Goal: Information Seeking & Learning: Learn about a topic

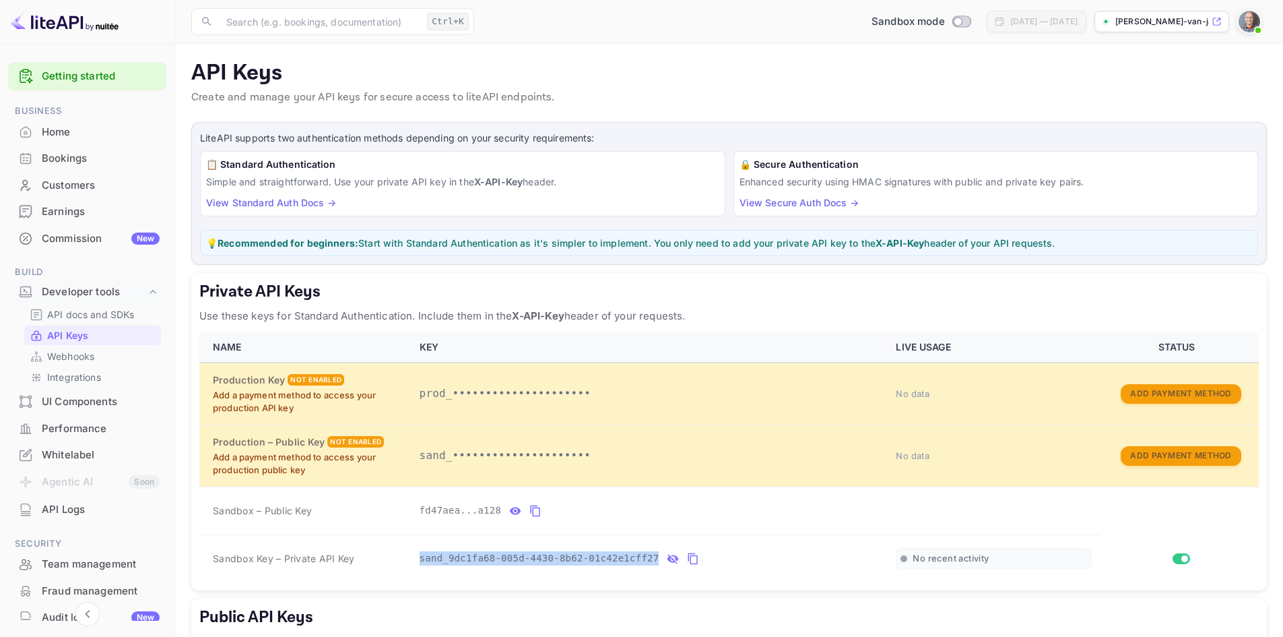
click at [71, 183] on div "Customers" at bounding box center [101, 185] width 118 height 15
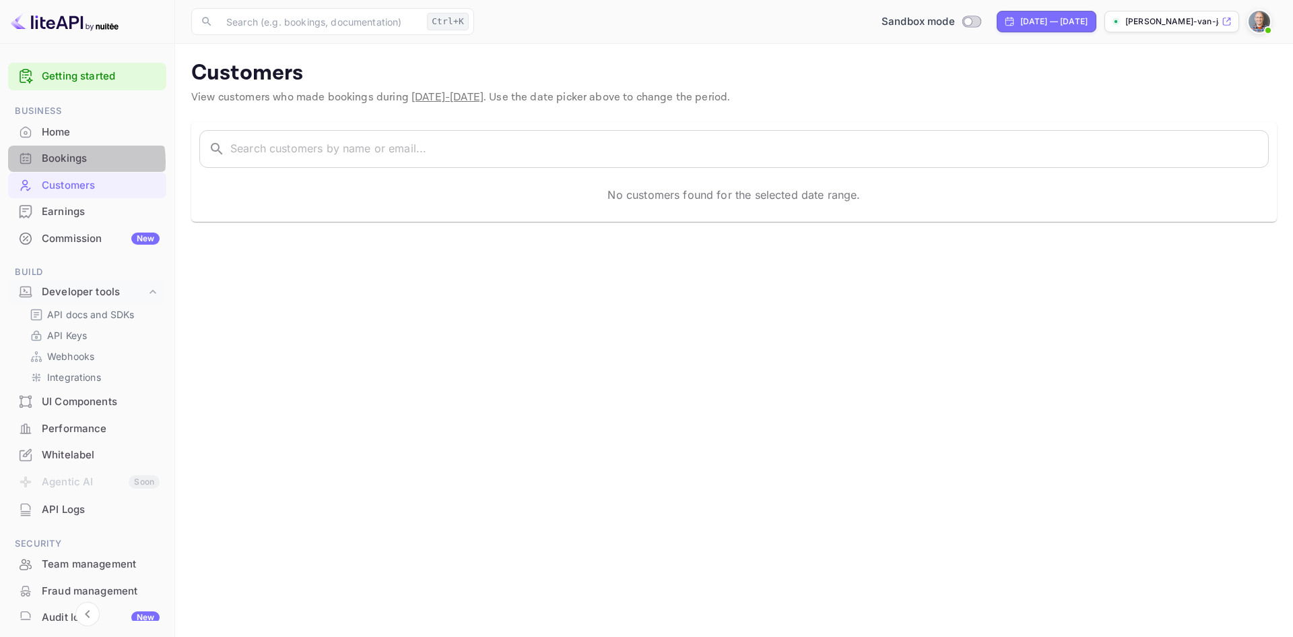
click at [65, 162] on div "Bookings" at bounding box center [101, 158] width 118 height 15
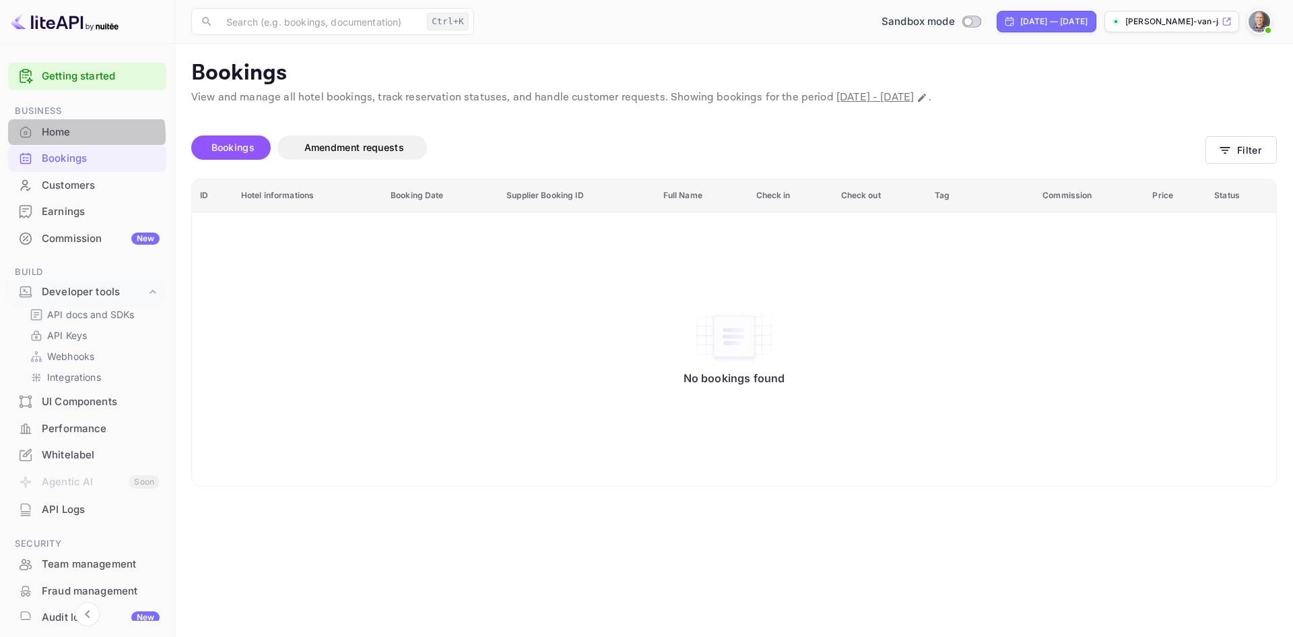
click at [67, 135] on div "Home" at bounding box center [101, 132] width 118 height 15
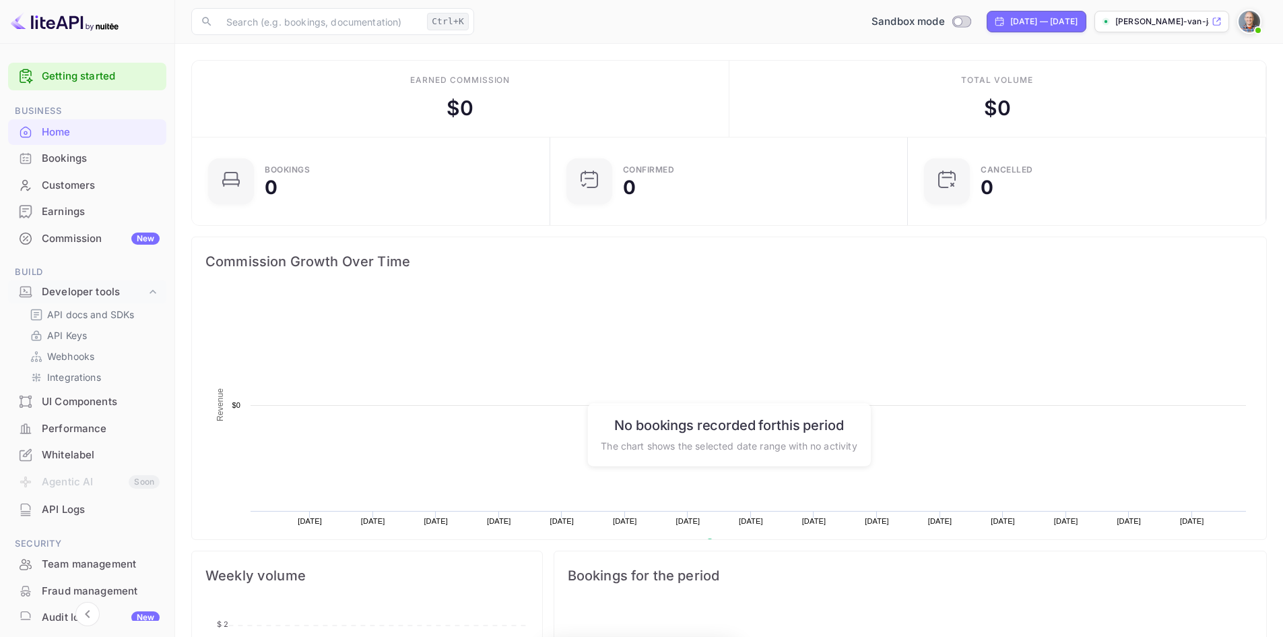
scroll to position [209, 340]
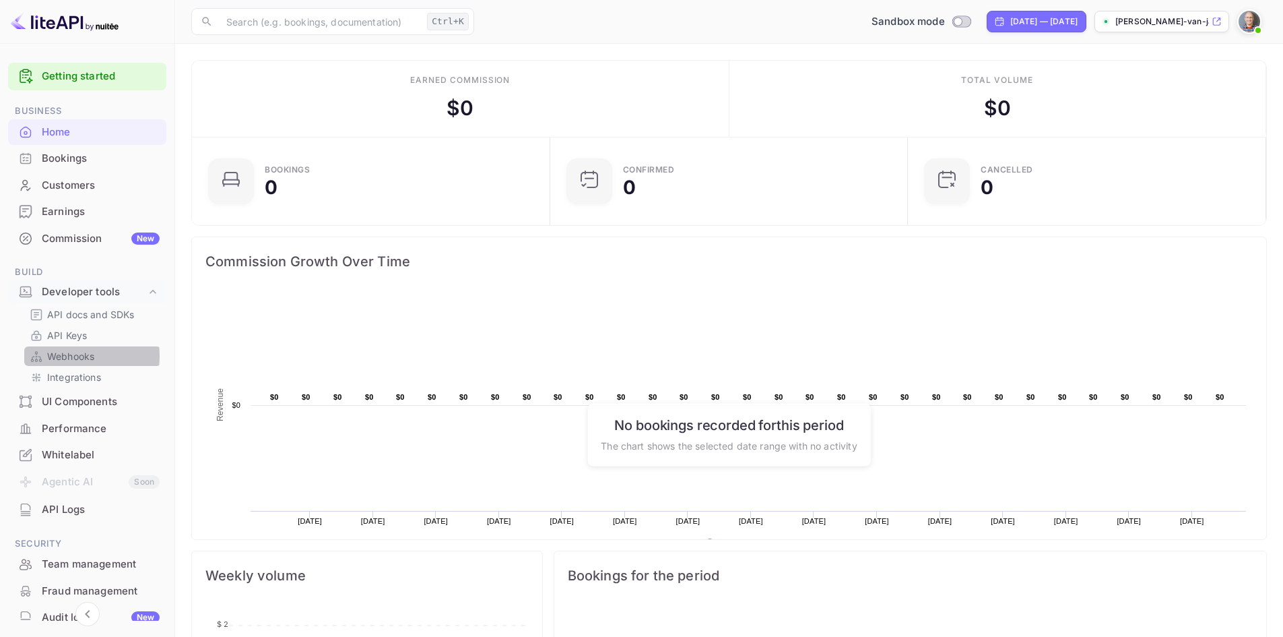
click at [62, 356] on p "Webhooks" at bounding box center [70, 356] width 47 height 14
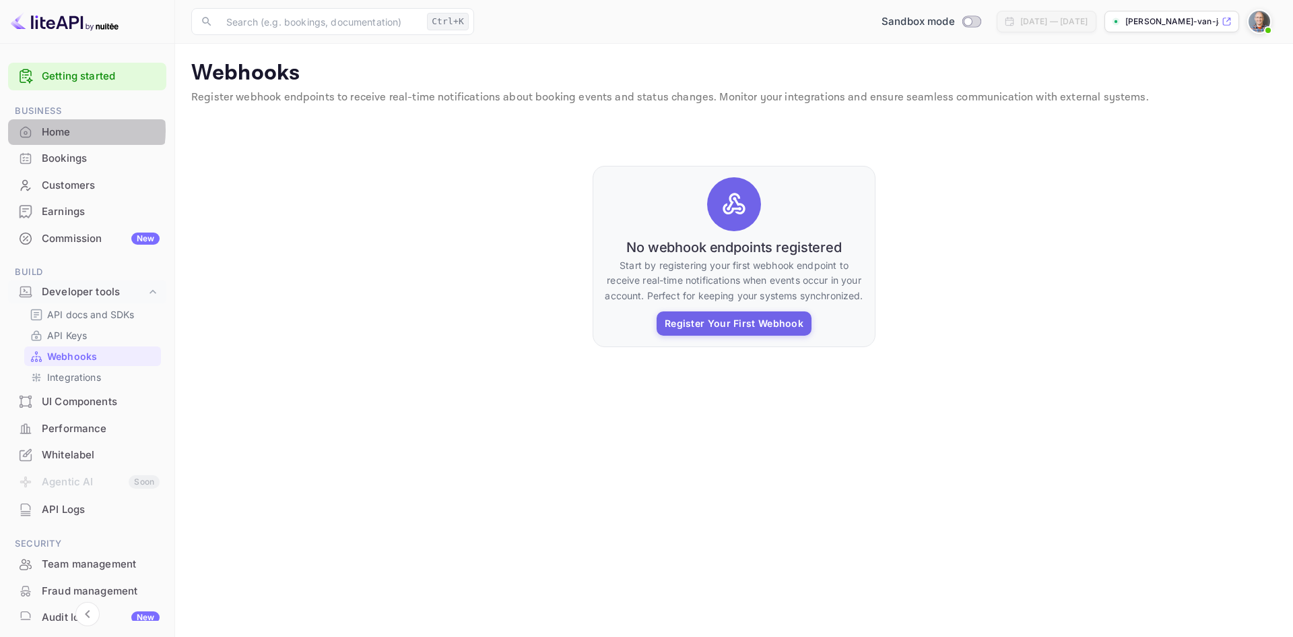
click at [61, 130] on div "Home" at bounding box center [101, 132] width 118 height 15
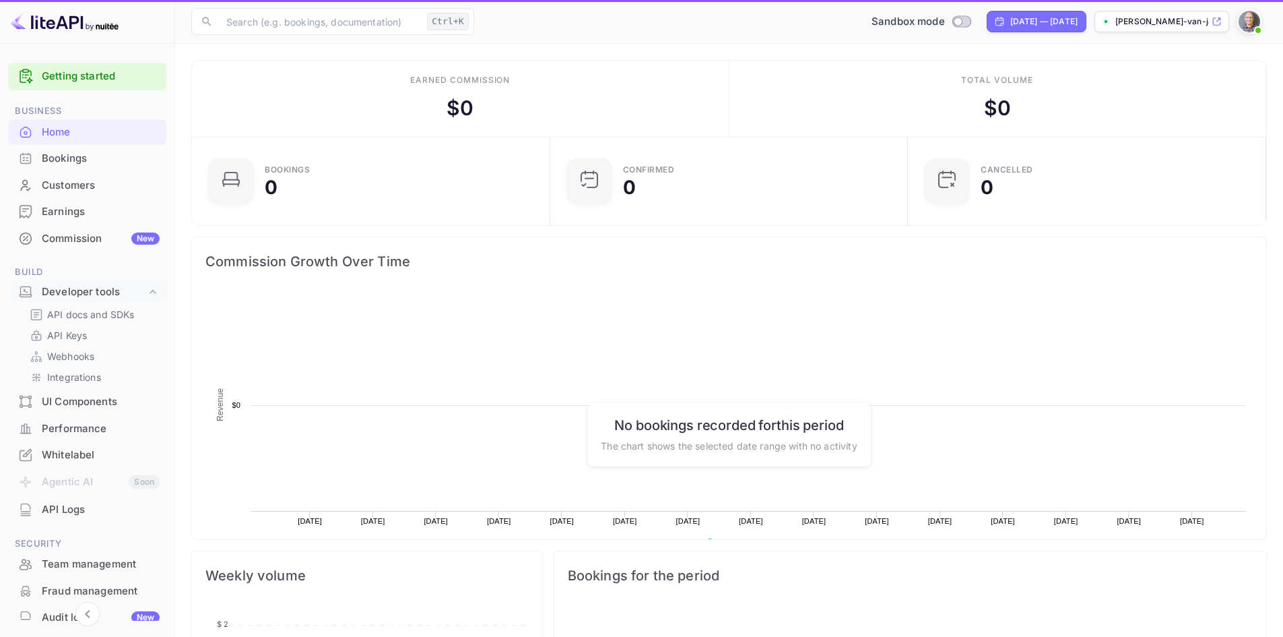
scroll to position [209, 340]
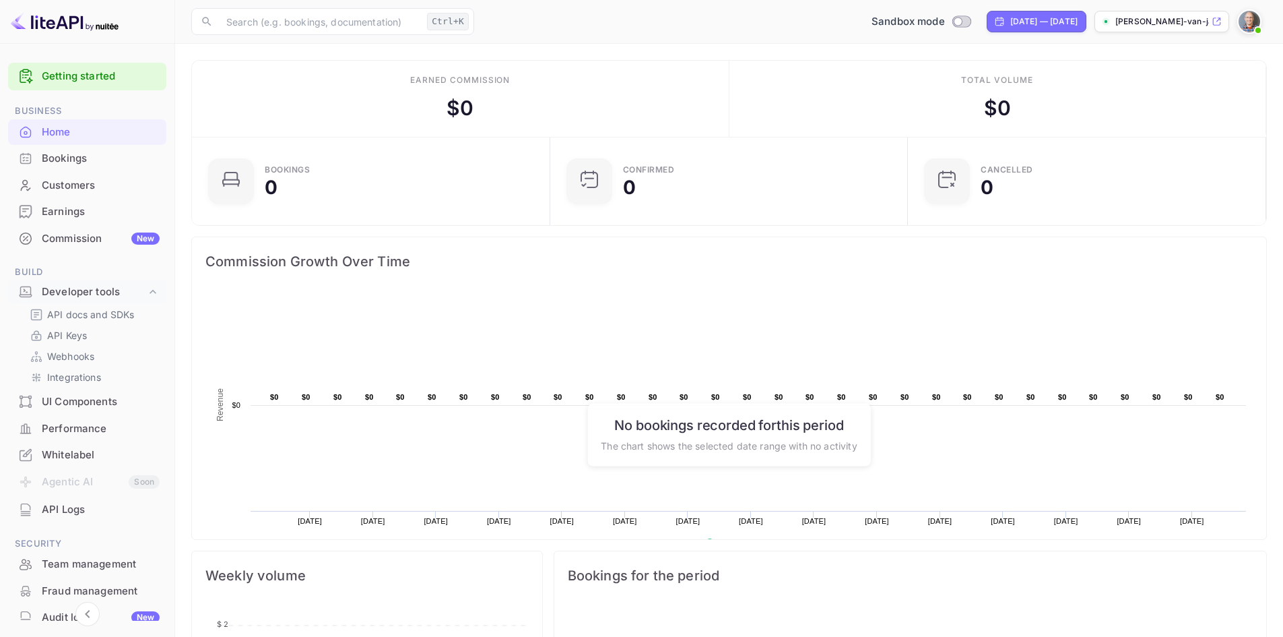
click at [64, 428] on div "Performance" at bounding box center [101, 428] width 118 height 15
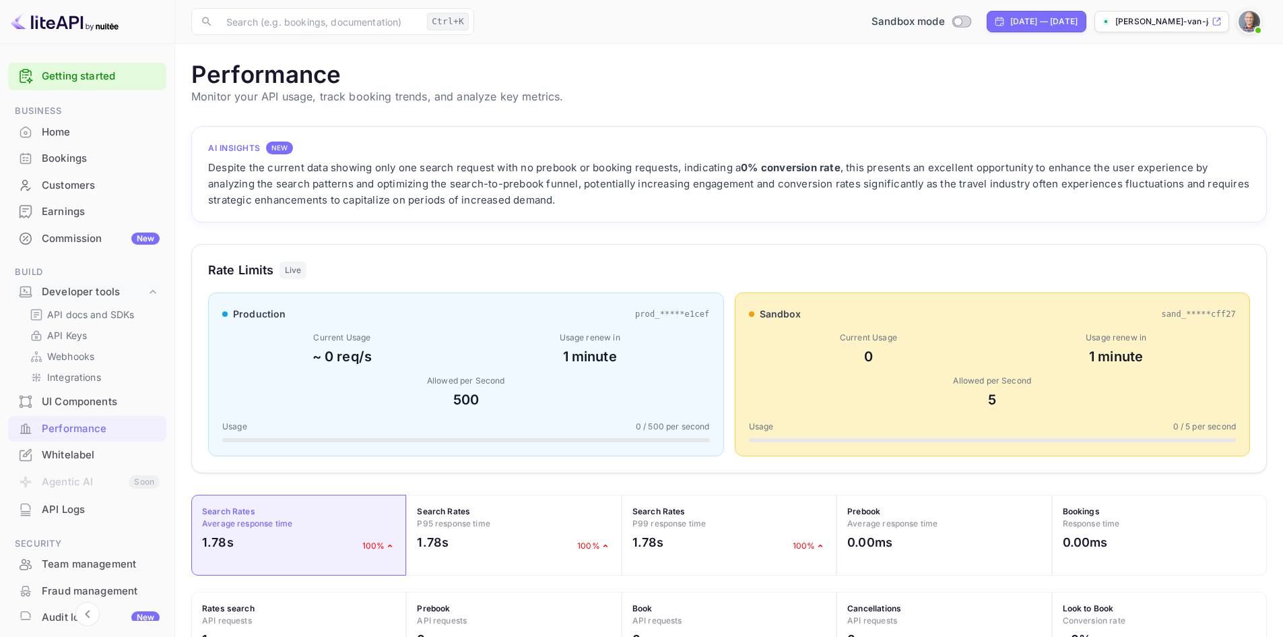
click at [96, 77] on link "Getting started" at bounding box center [101, 76] width 118 height 15
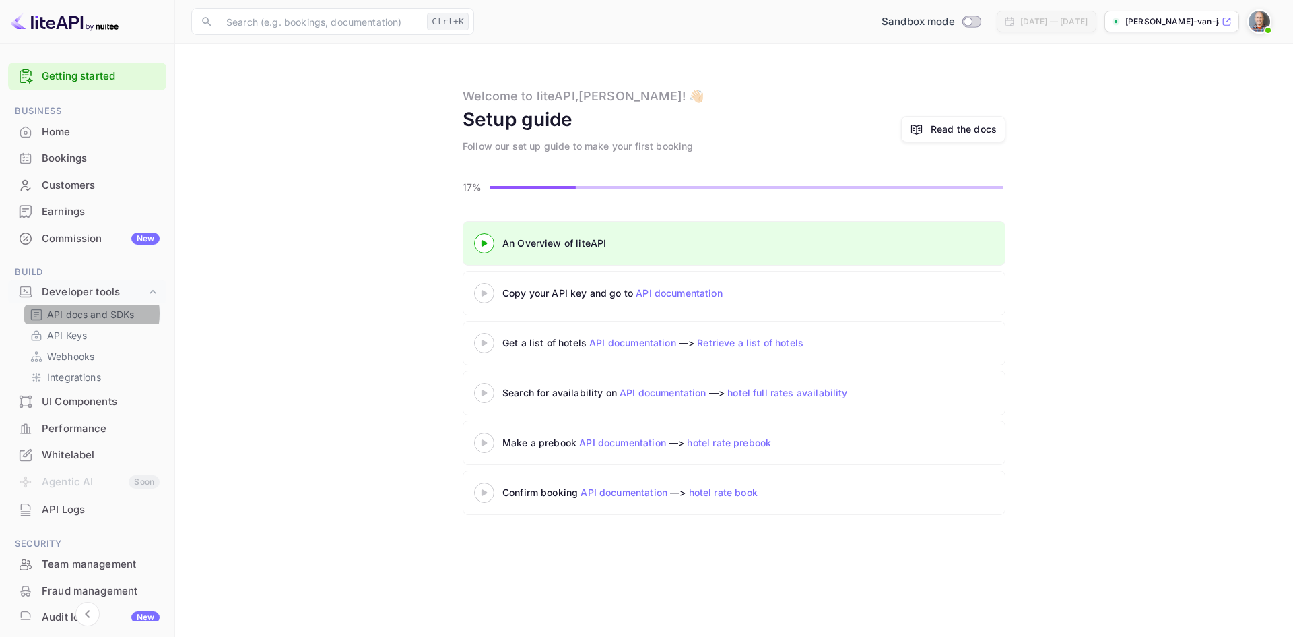
click at [86, 313] on p "API docs and SDKs" at bounding box center [91, 314] width 88 height 14
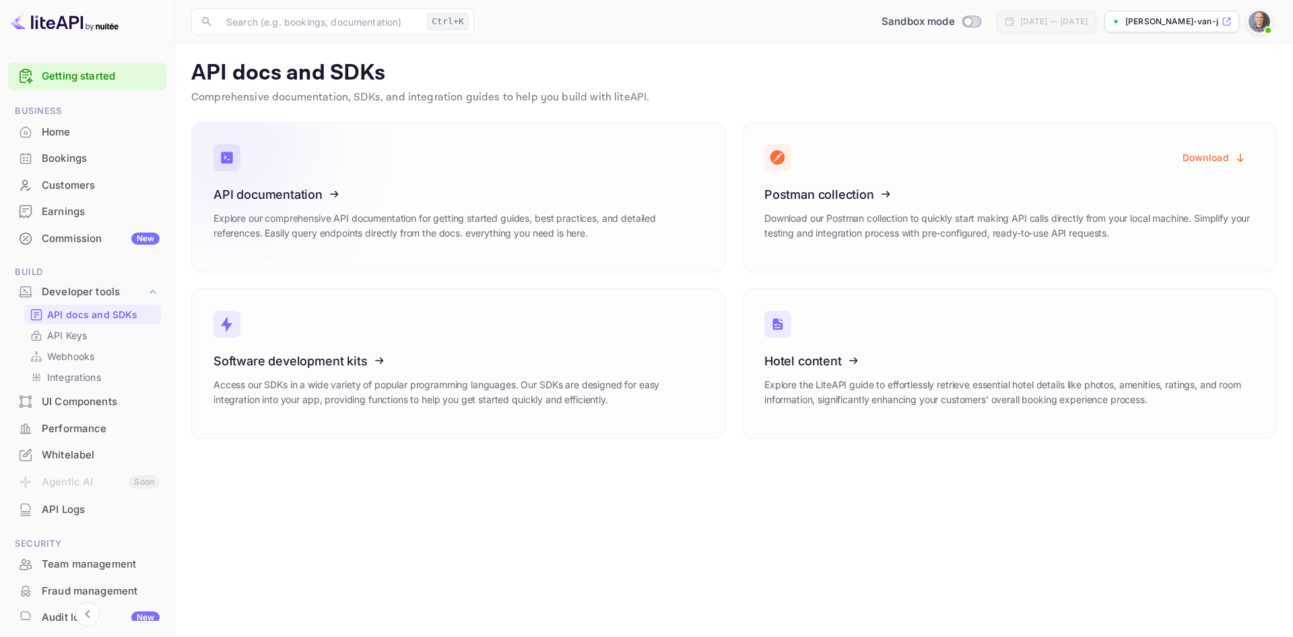
click at [279, 195] on icon at bounding box center [297, 192] width 210 height 139
click at [60, 510] on div "API Logs" at bounding box center [101, 509] width 118 height 15
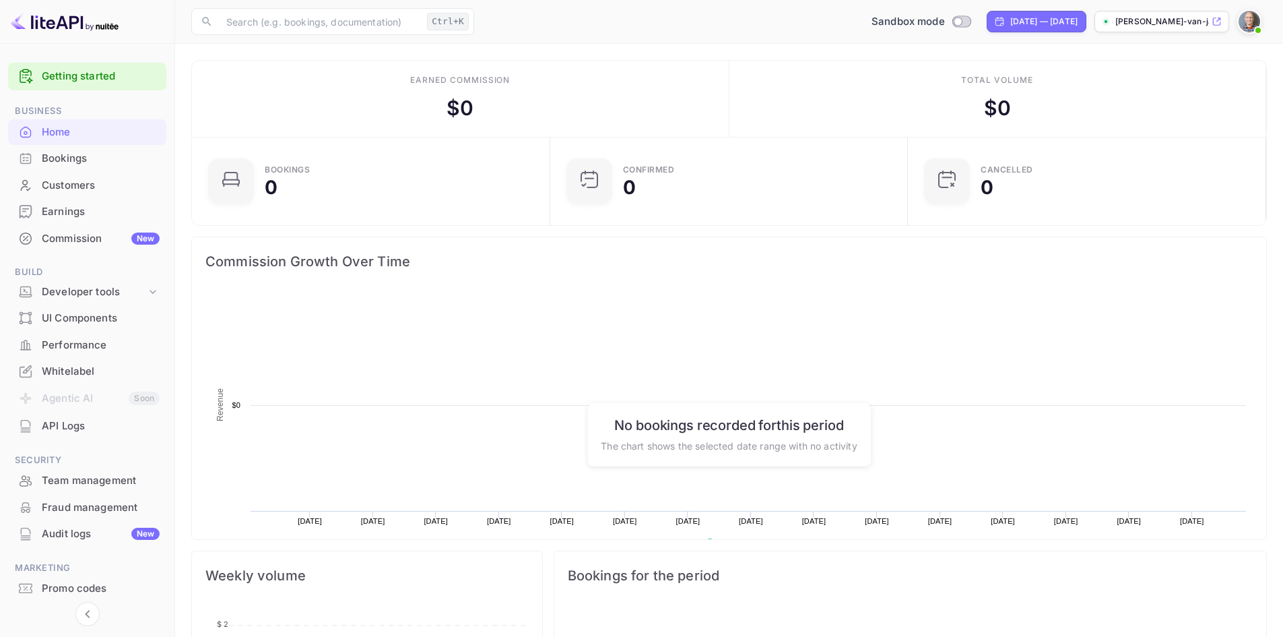
scroll to position [209, 340]
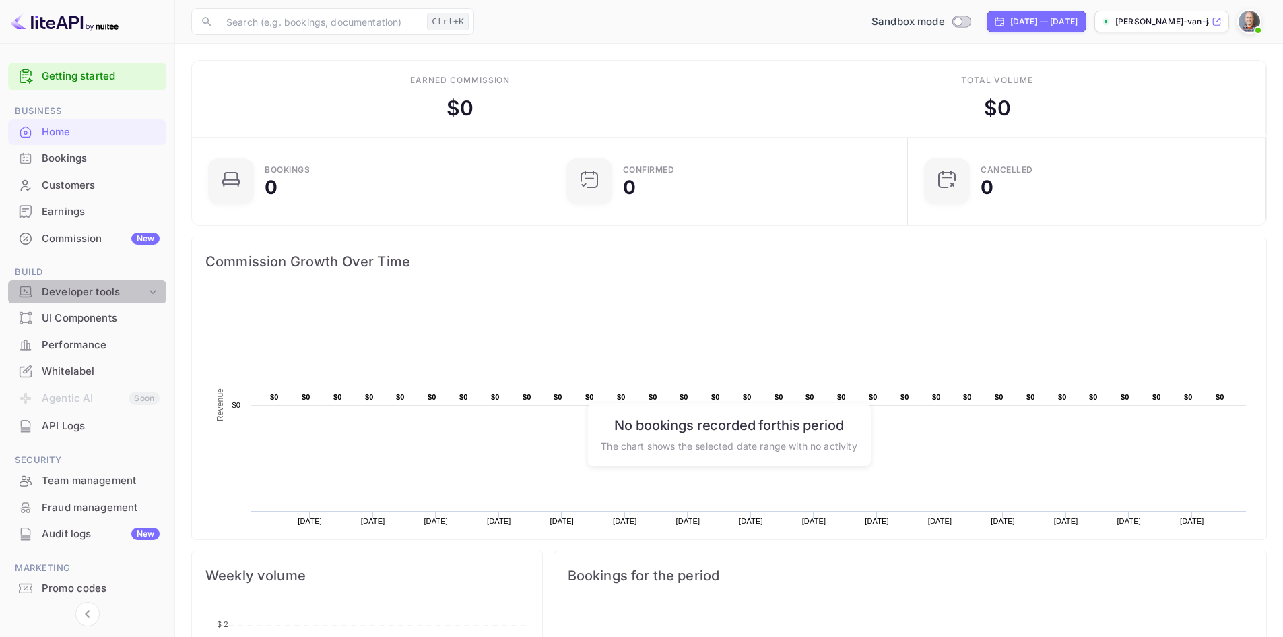
click at [113, 293] on div "Developer tools" at bounding box center [94, 291] width 104 height 15
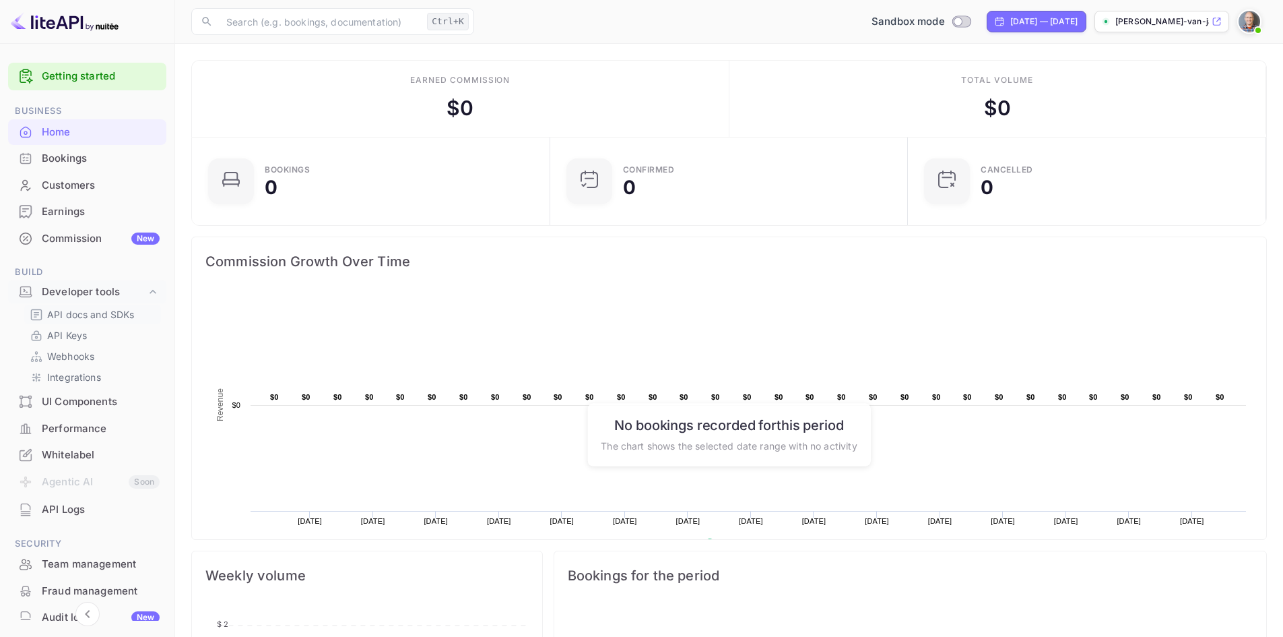
click at [88, 309] on p "API docs and SDKs" at bounding box center [91, 314] width 88 height 14
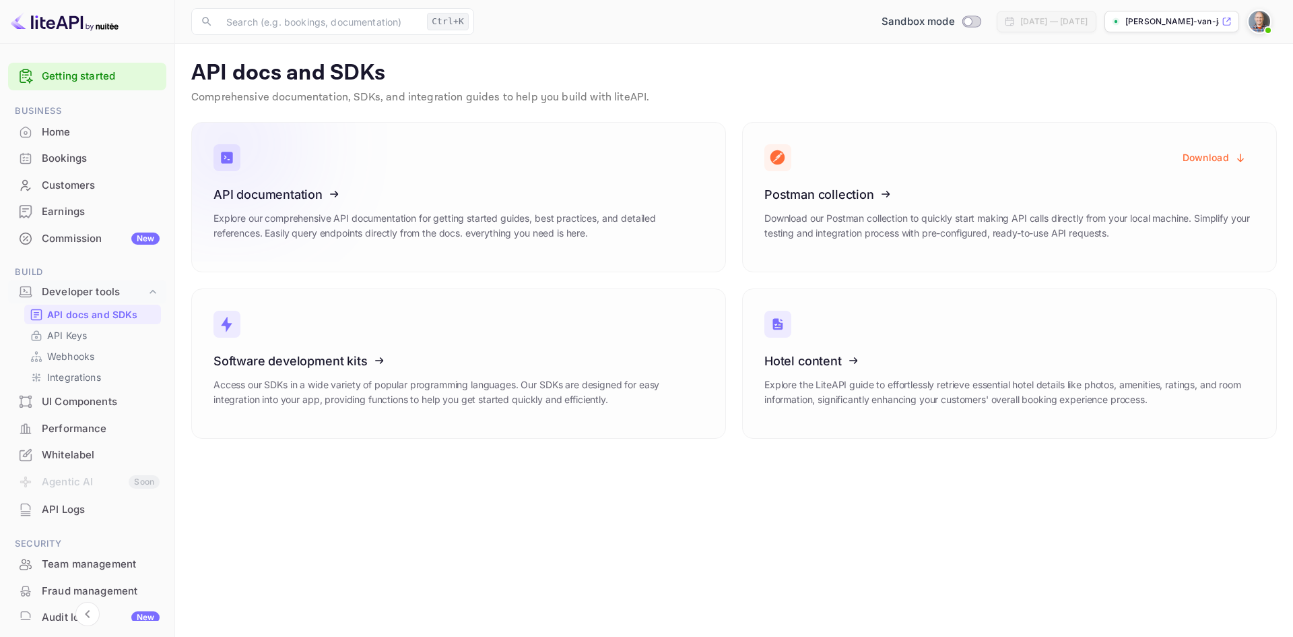
click at [329, 205] on icon at bounding box center [297, 192] width 210 height 139
